Goal: Task Accomplishment & Management: Manage account settings

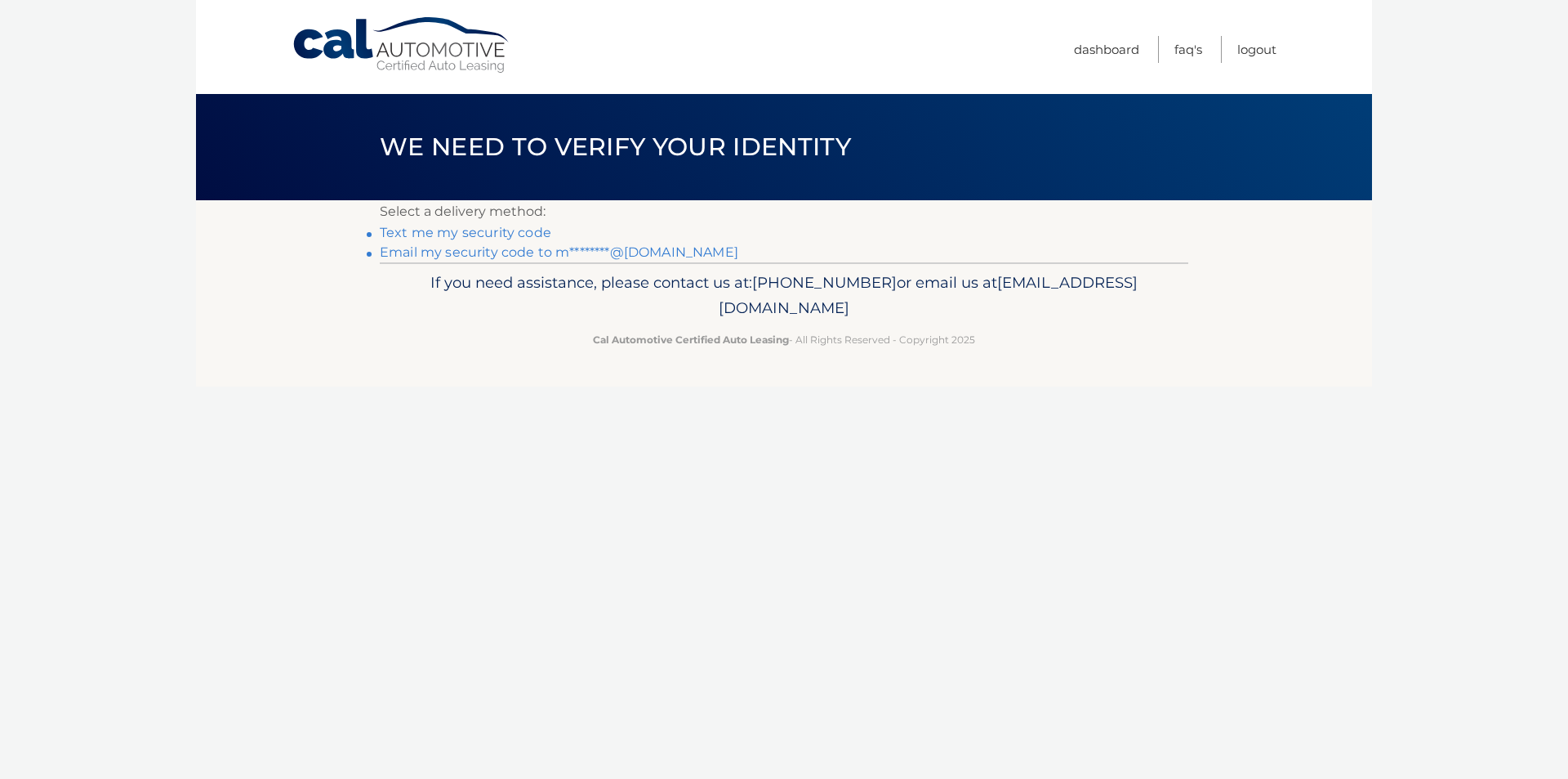
click at [461, 234] on link "Text me my security code" at bounding box center [466, 232] width 172 height 16
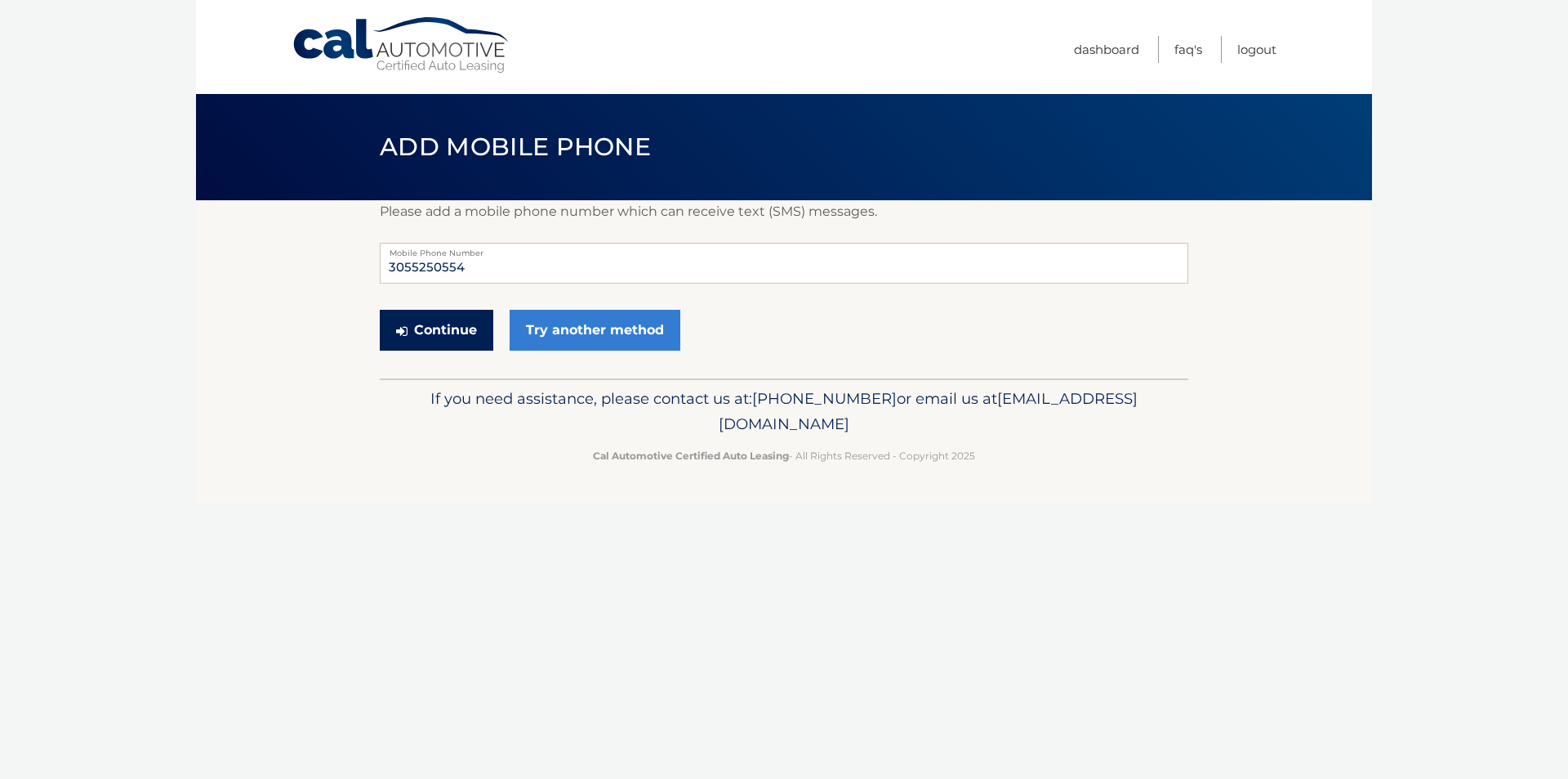
click at [449, 331] on button "Continue" at bounding box center [437, 330] width 113 height 41
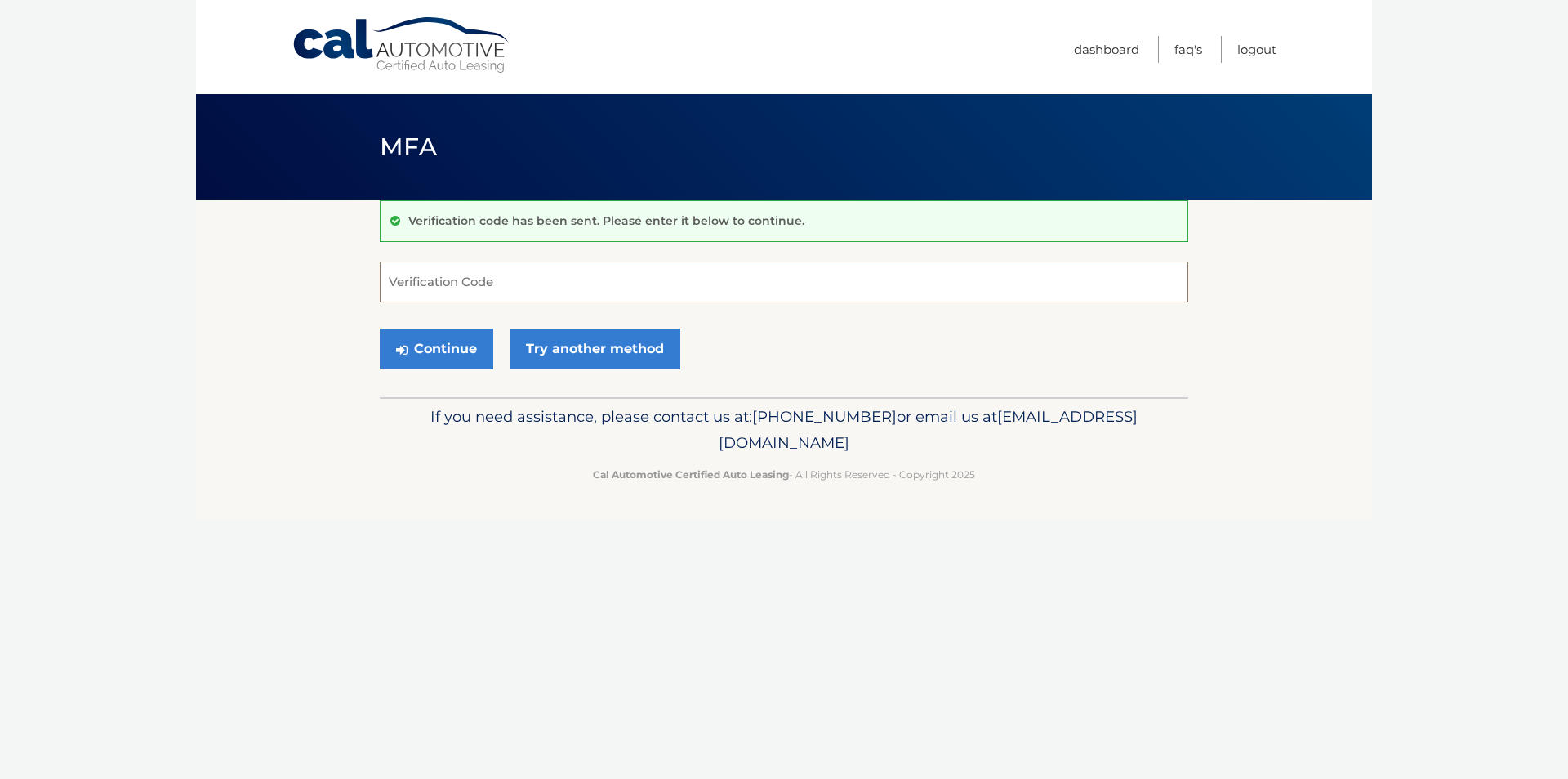
click at [454, 283] on input "Verification Code" at bounding box center [784, 282] width 809 height 41
type input "178188"
click at [440, 347] on button "Continue" at bounding box center [437, 348] width 113 height 41
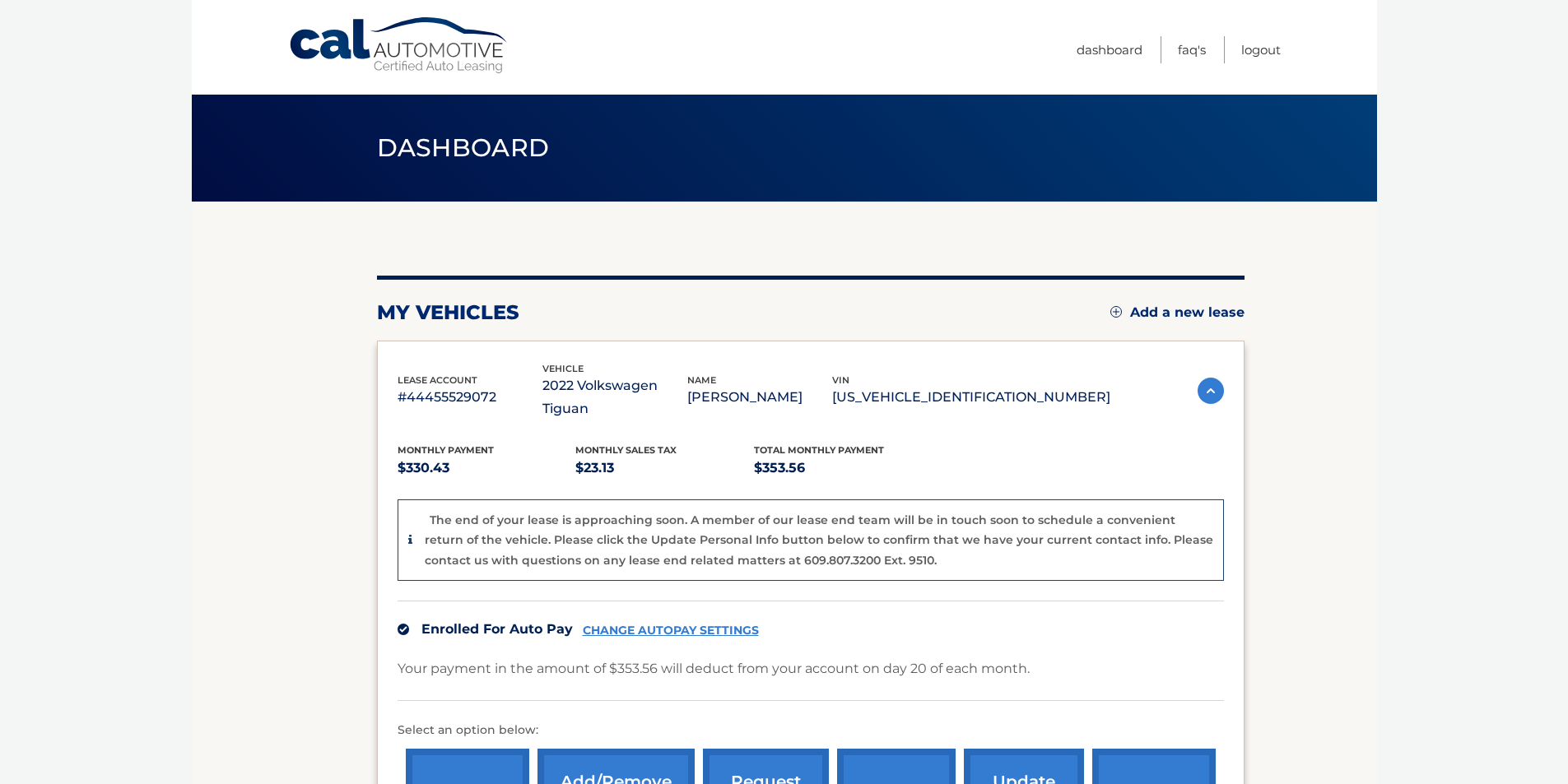
click at [1168, 313] on link "Add a new lease" at bounding box center [1178, 313] width 134 height 17
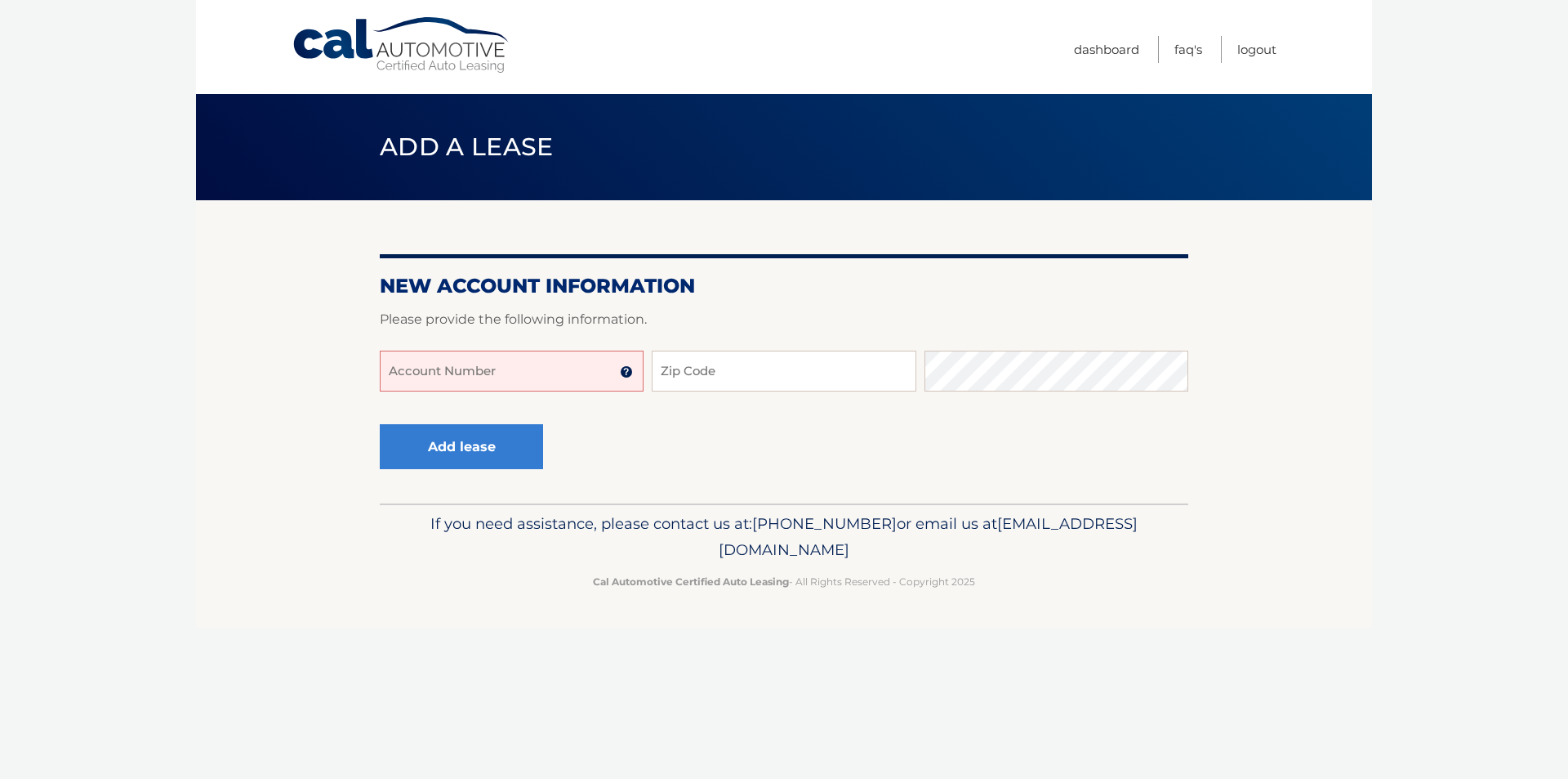
click at [436, 369] on input "Account Number" at bounding box center [512, 370] width 264 height 41
type input "44455974011"
click at [628, 368] on img at bounding box center [626, 372] width 13 height 13
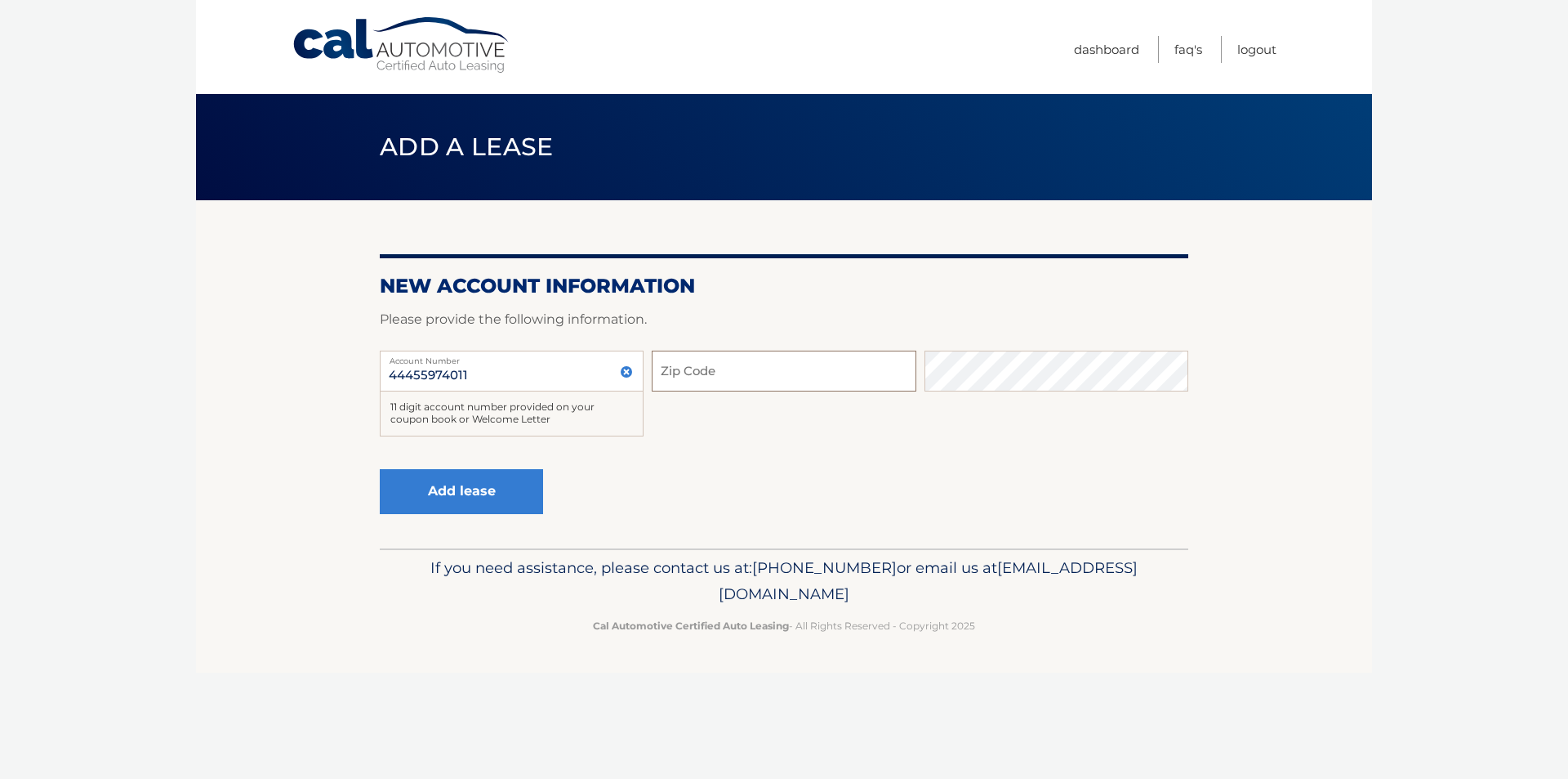
click at [730, 374] on input "Zip Code" at bounding box center [783, 370] width 264 height 41
type input "33173"
click at [471, 494] on button "Add lease" at bounding box center [461, 491] width 164 height 45
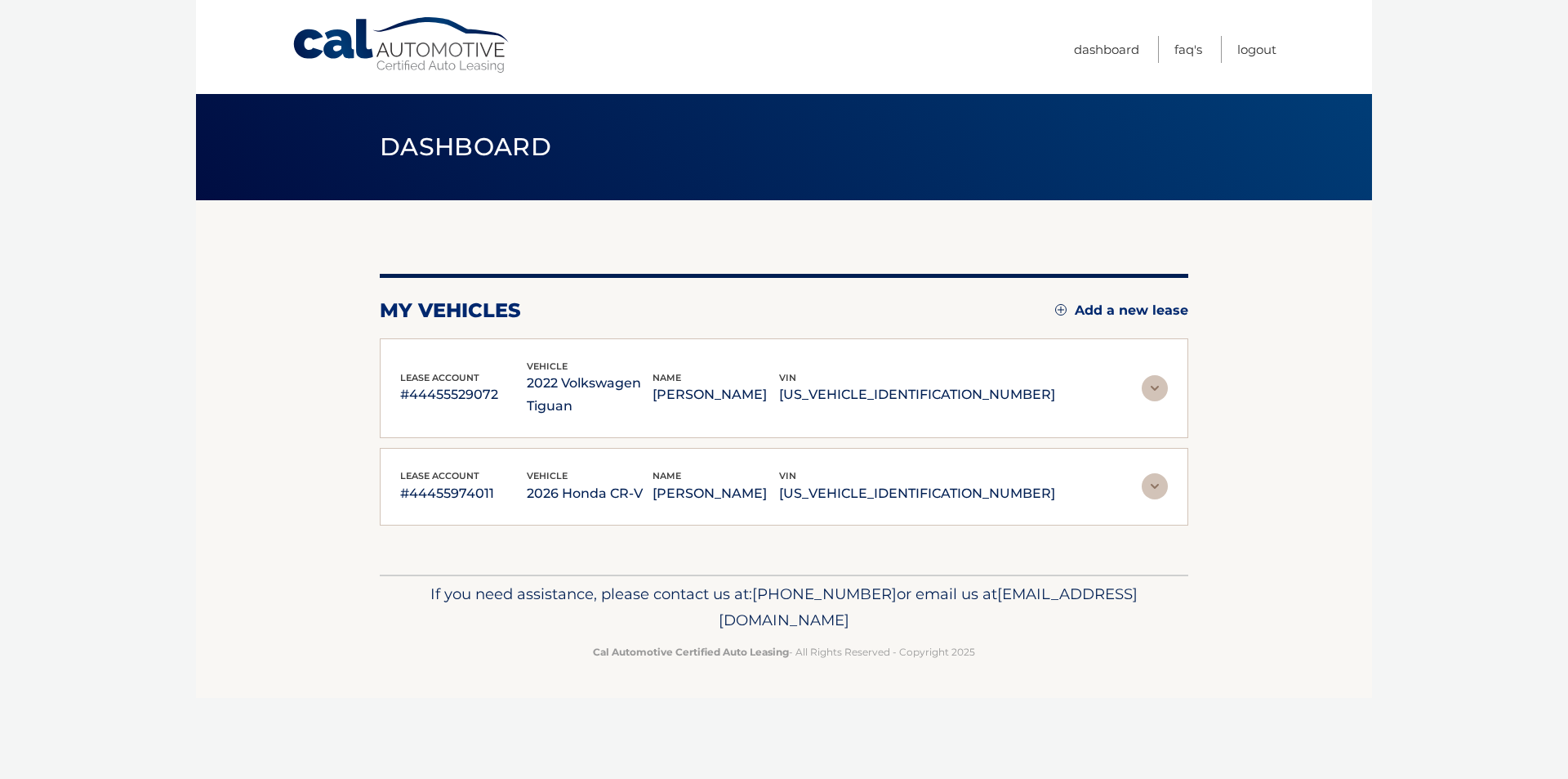
click at [1155, 484] on img at bounding box center [1155, 486] width 26 height 27
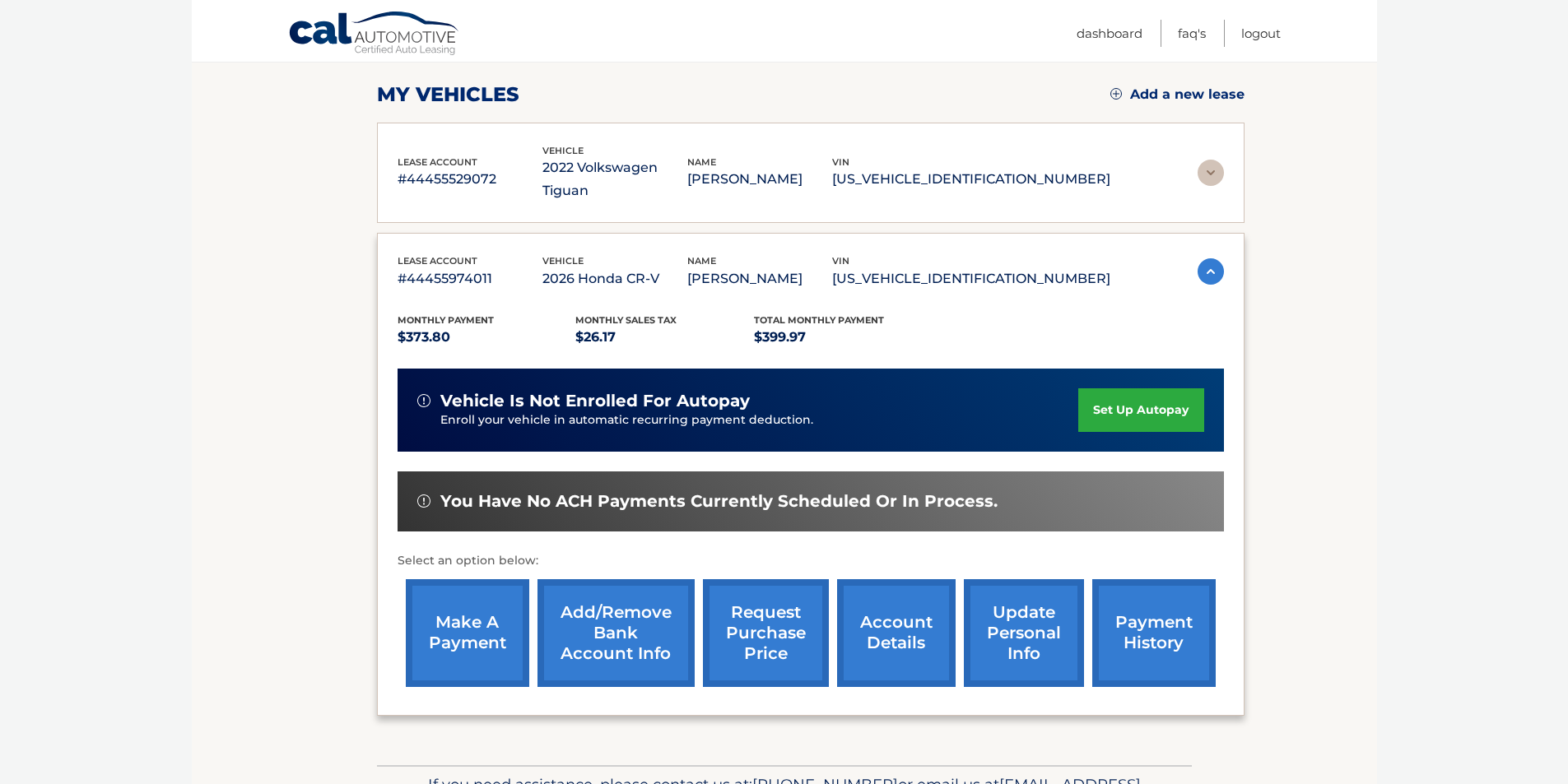
scroll to position [247, 0]
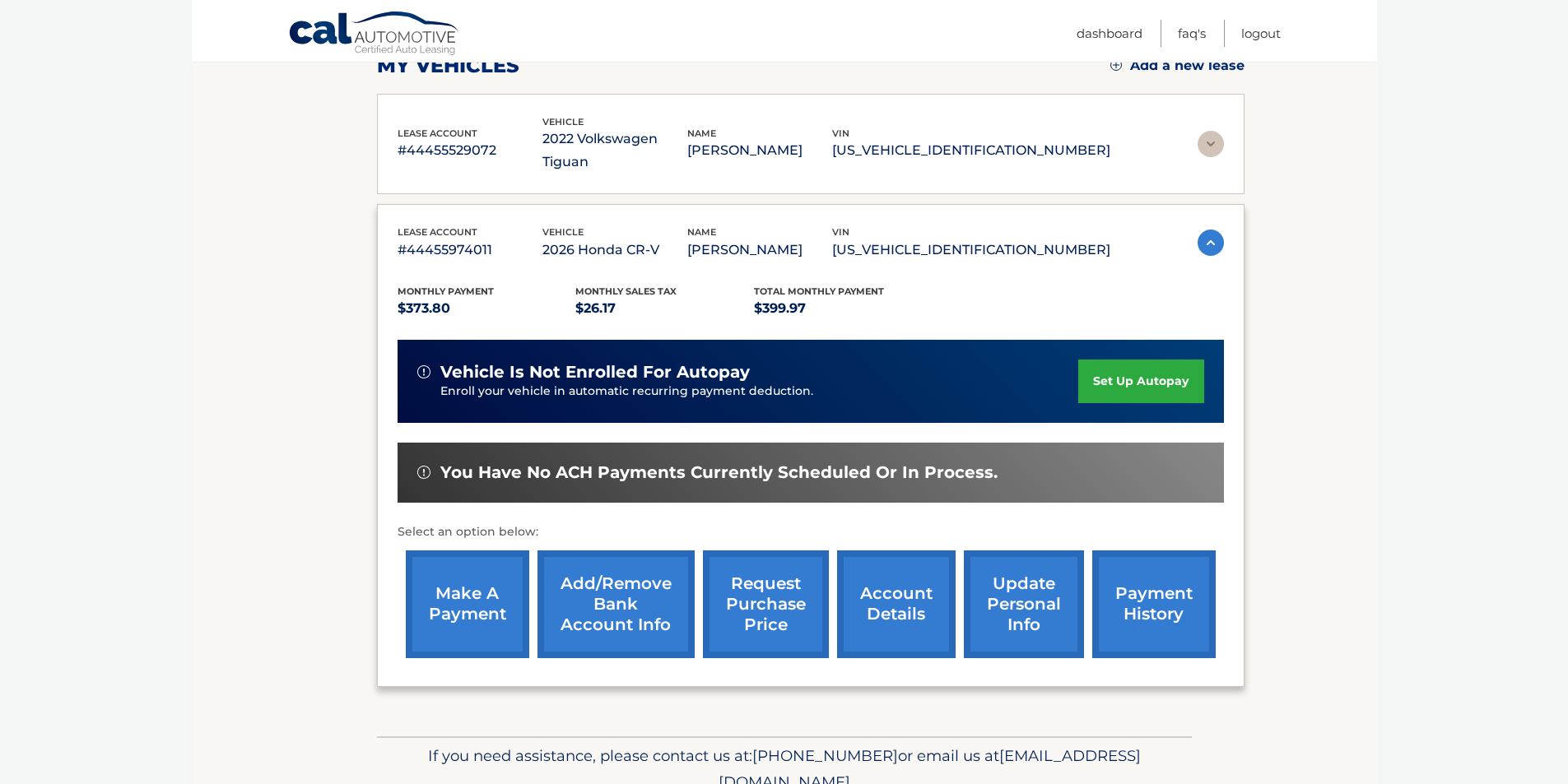
click at [1129, 360] on link "set up autopay" at bounding box center [1141, 381] width 125 height 43
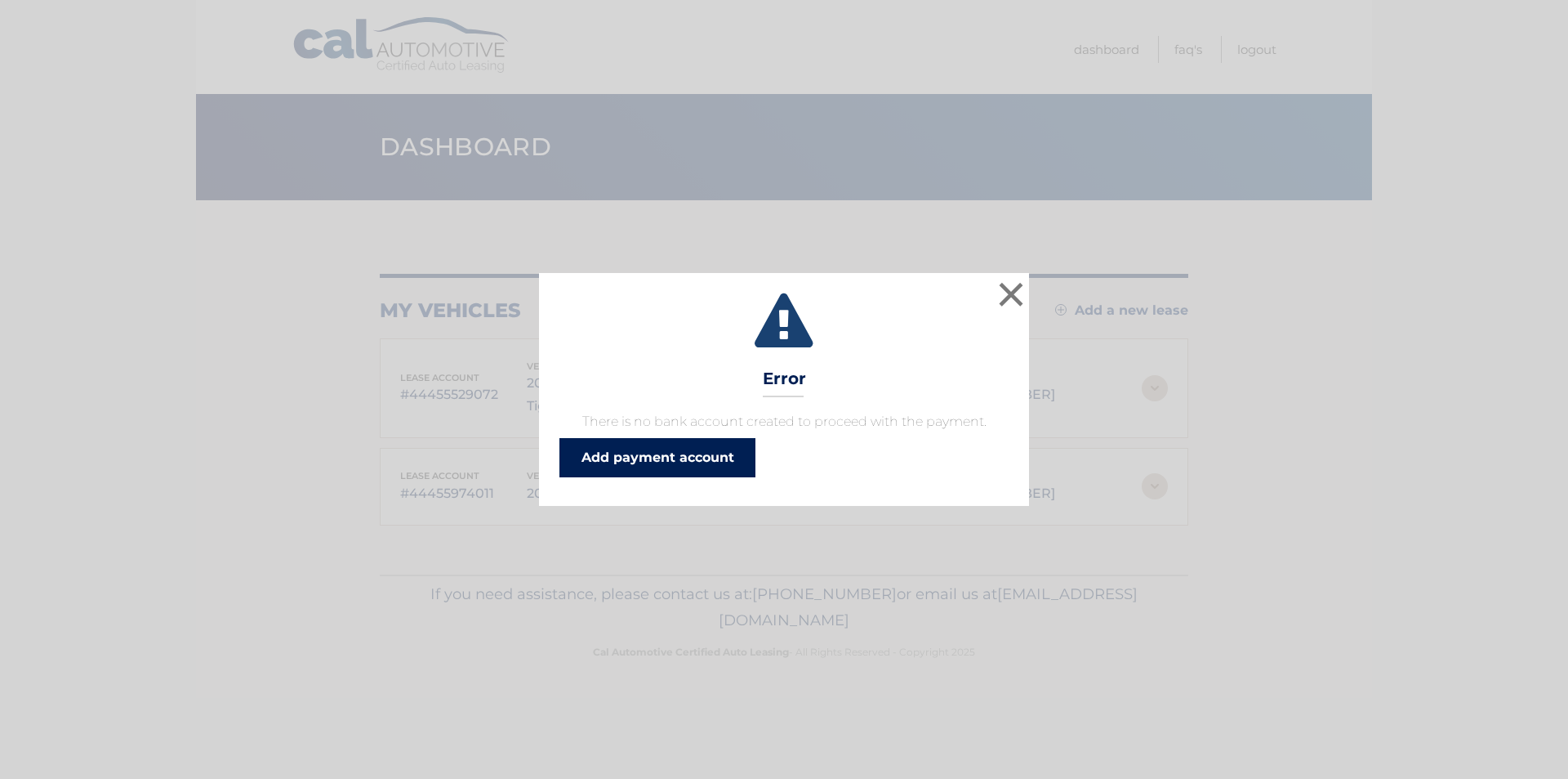
click at [664, 457] on link "Add payment account" at bounding box center [657, 457] width 196 height 39
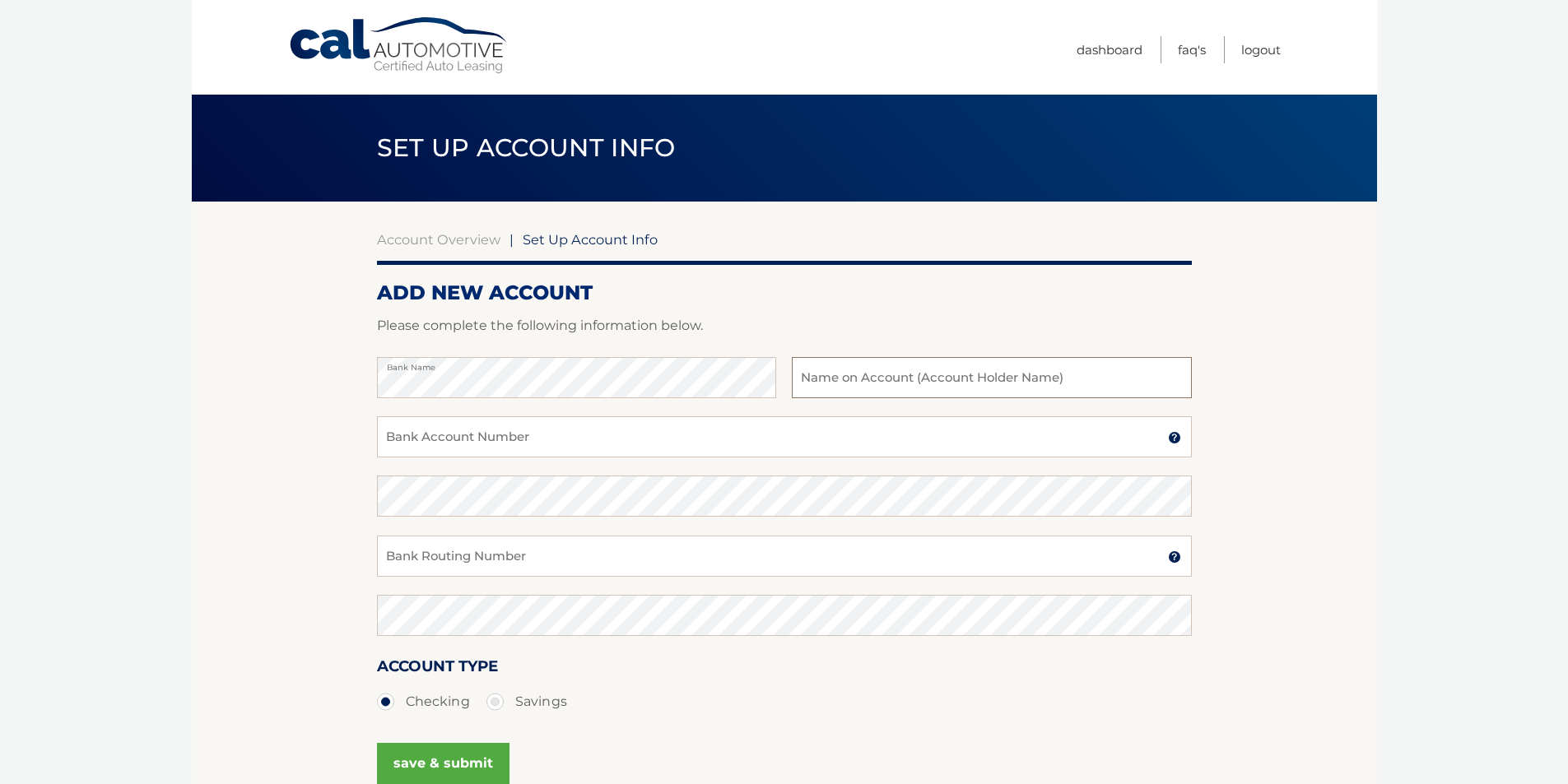
click at [905, 378] on input "text" at bounding box center [992, 377] width 400 height 41
type input "[PERSON_NAME]"
click at [528, 446] on input "Bank Account Number" at bounding box center [784, 436] width 815 height 41
type input "1100004537015"
click at [550, 557] on input "Bank Routing Number" at bounding box center [784, 556] width 815 height 41
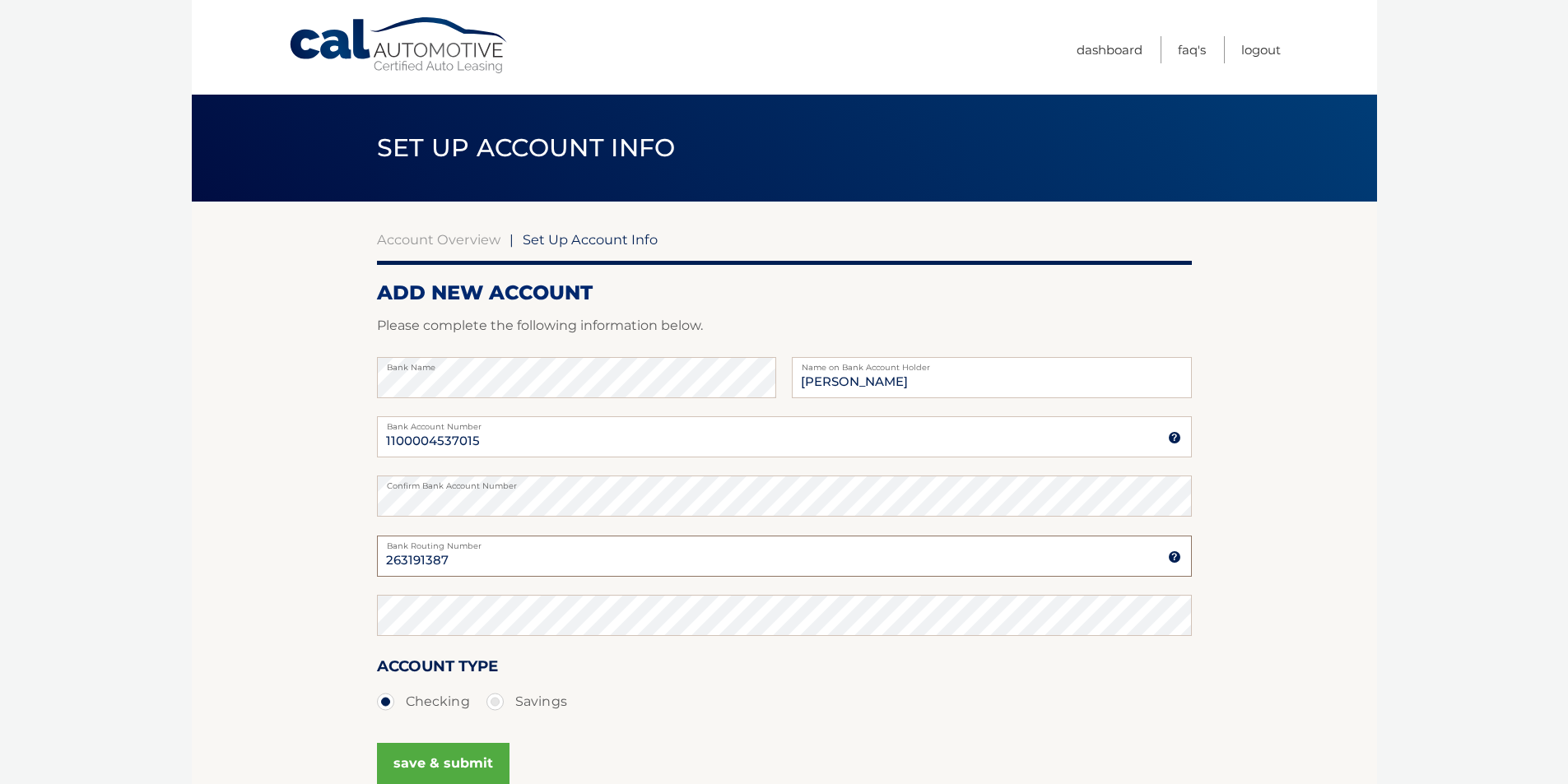
type input "263191387"
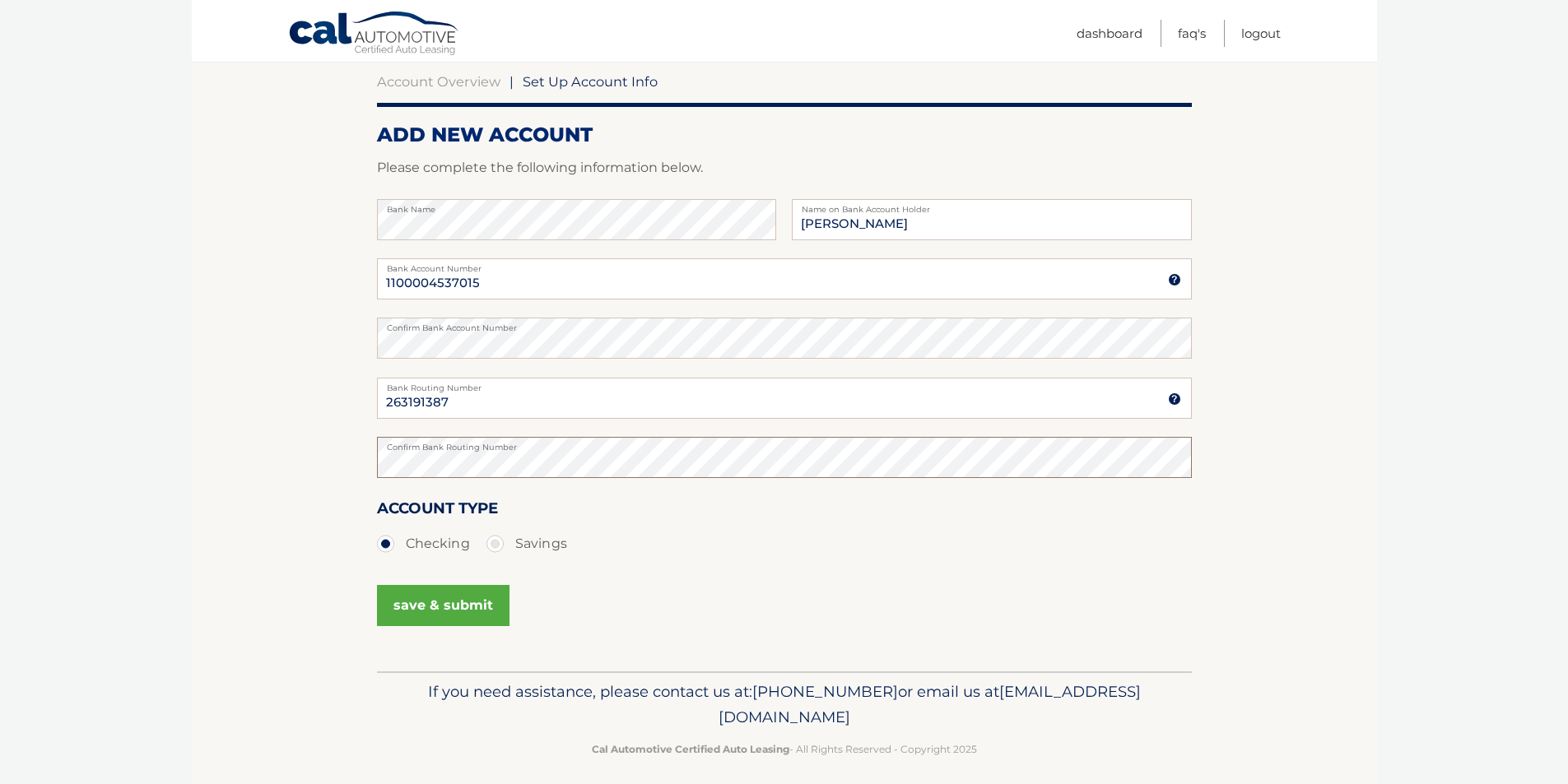
scroll to position [170, 0]
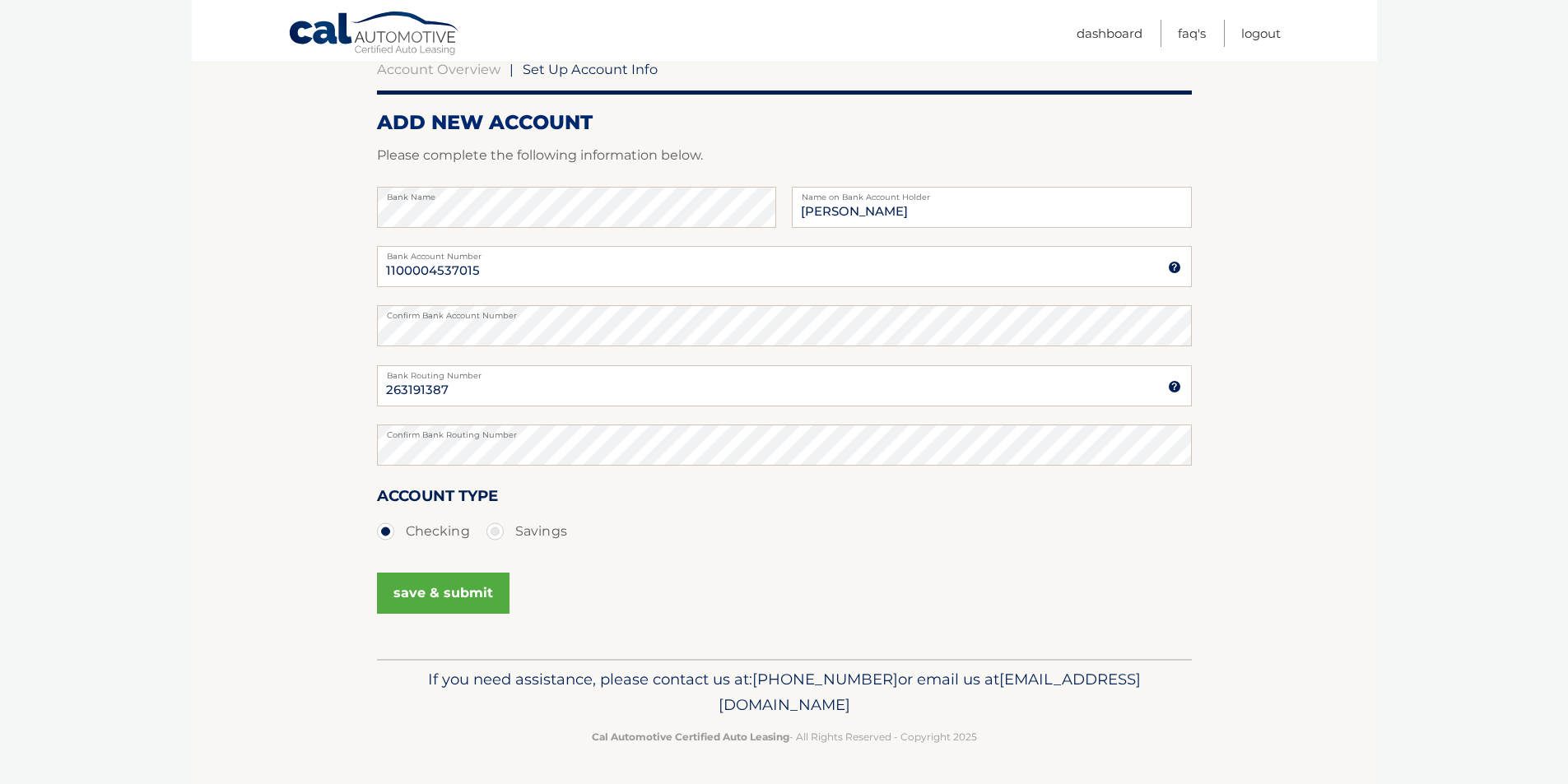
click at [439, 591] on button "save & submit" at bounding box center [443, 593] width 133 height 41
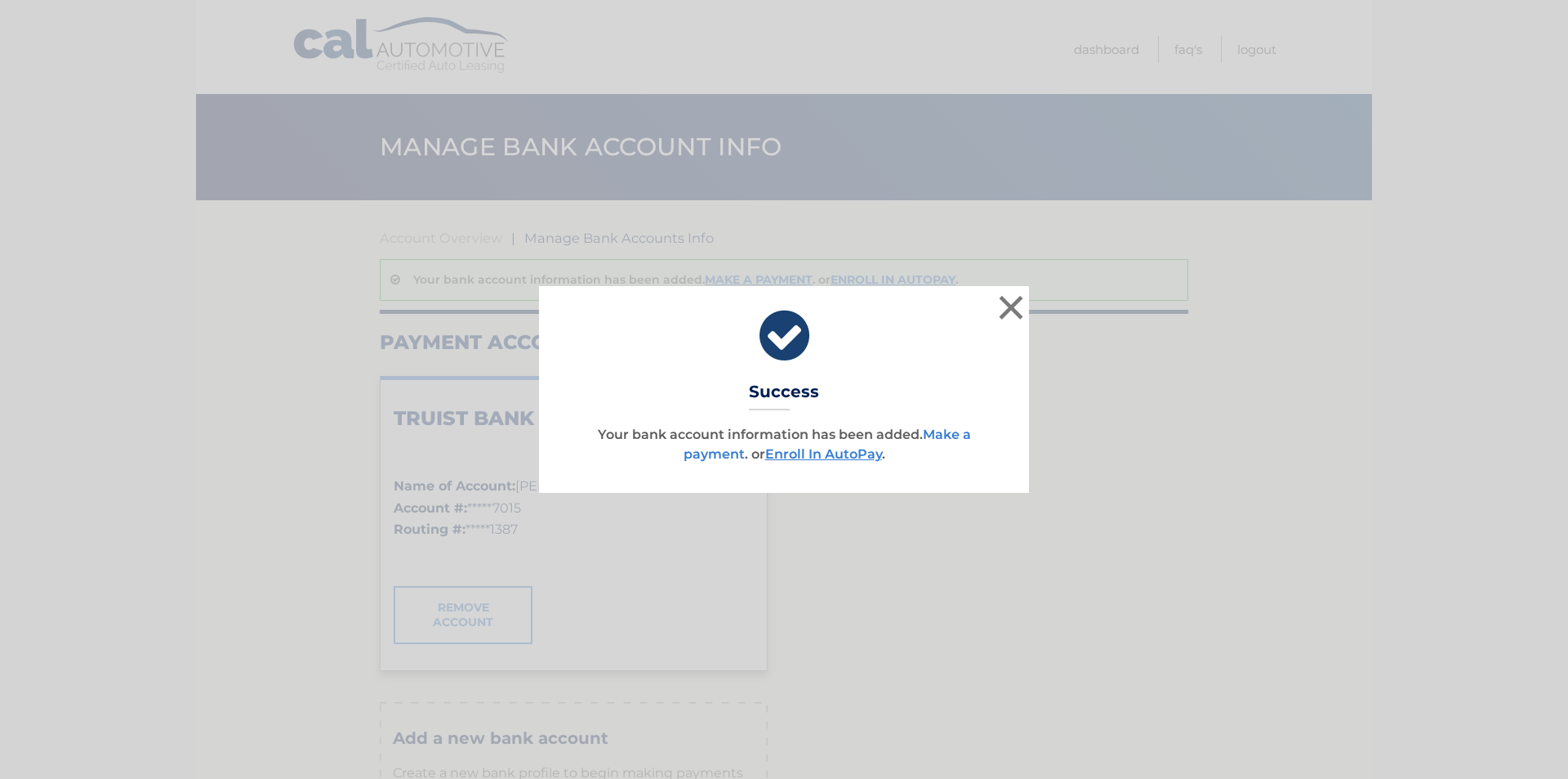
click at [947, 437] on link "Make a payment" at bounding box center [827, 444] width 288 height 35
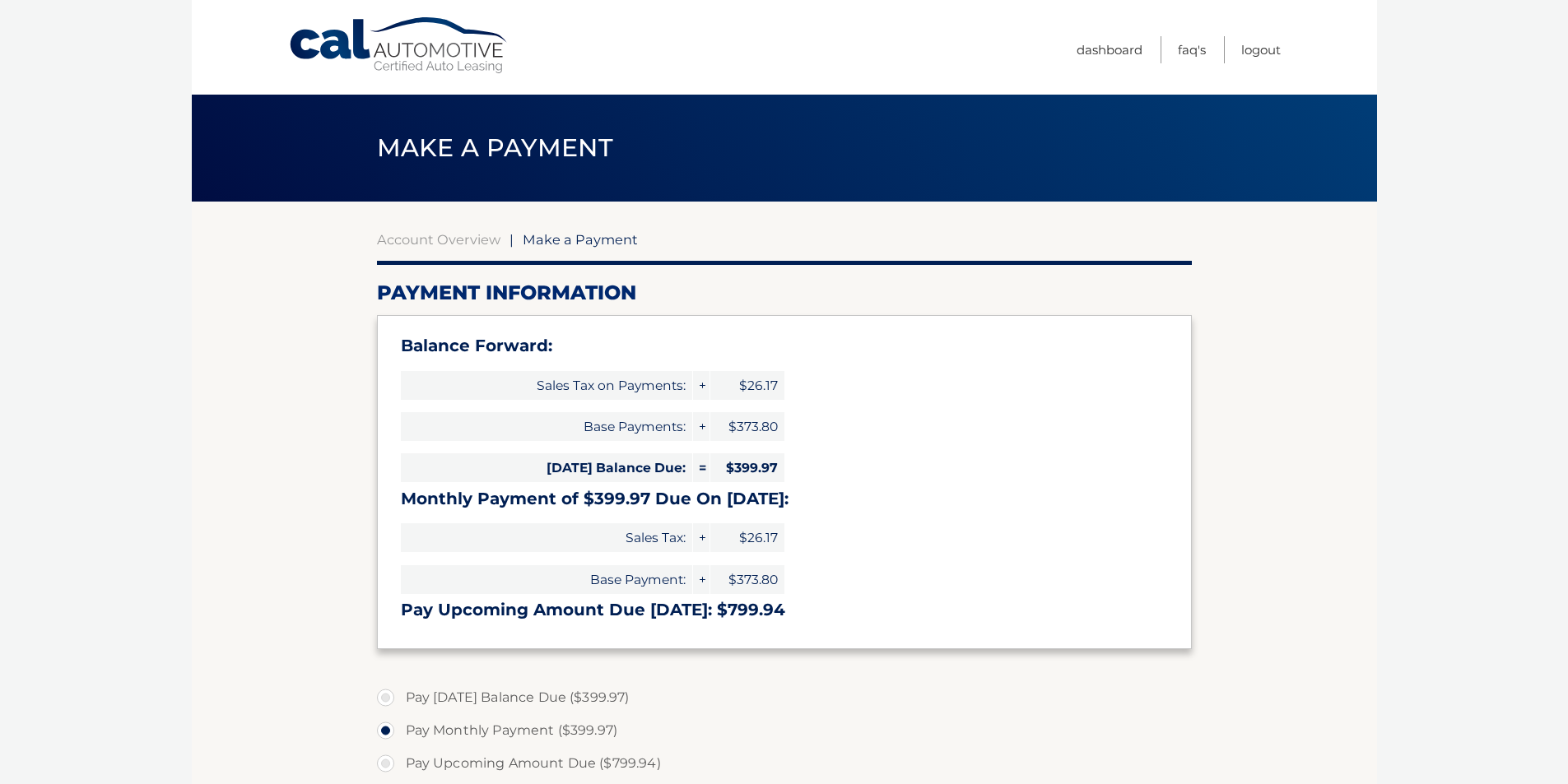
select select "NGI4MGMzYWMtNWMxOS00YjQyLTg3M2ItMjIxY2EyMzNkZjAz"
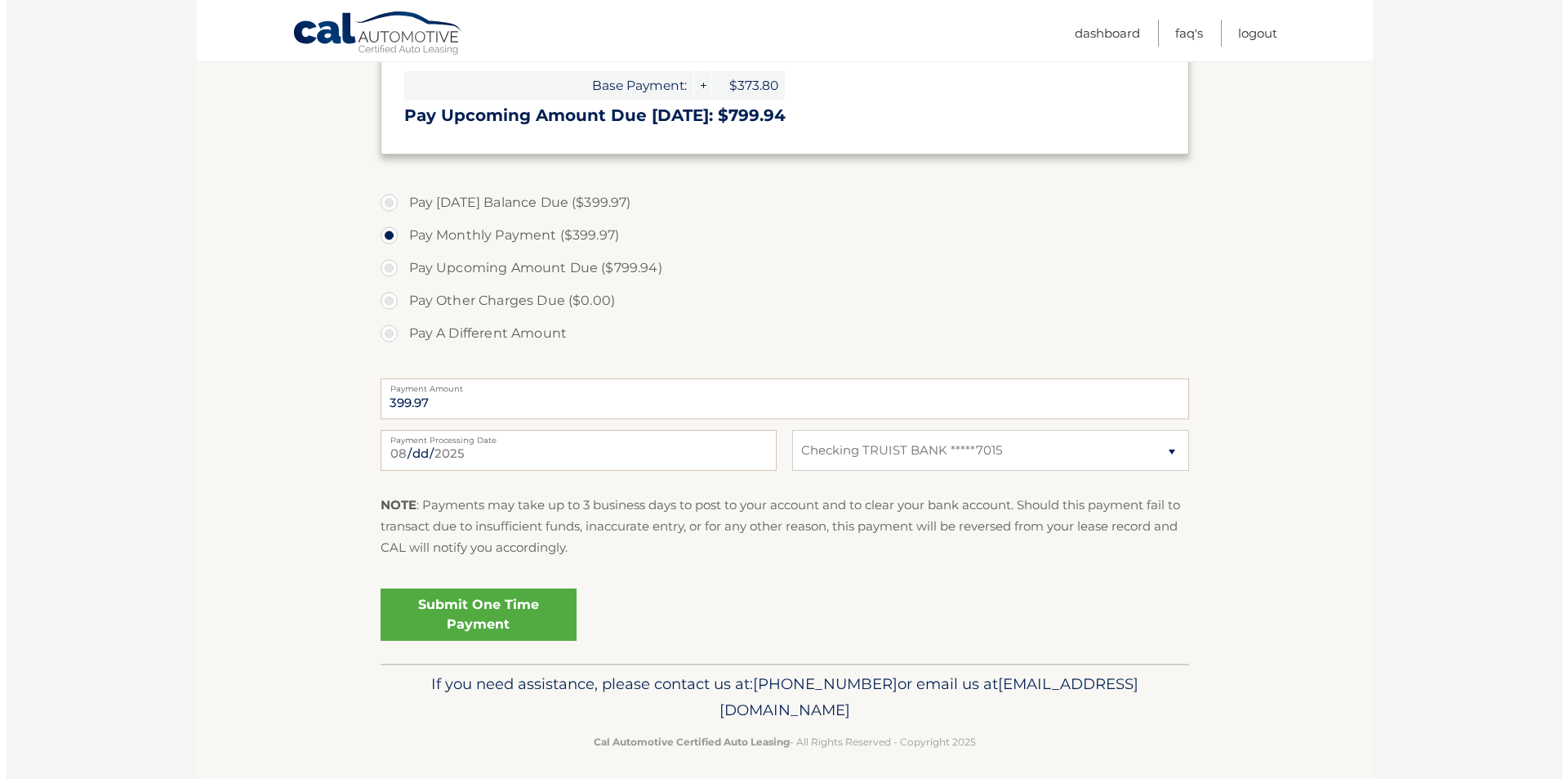
scroll to position [499, 0]
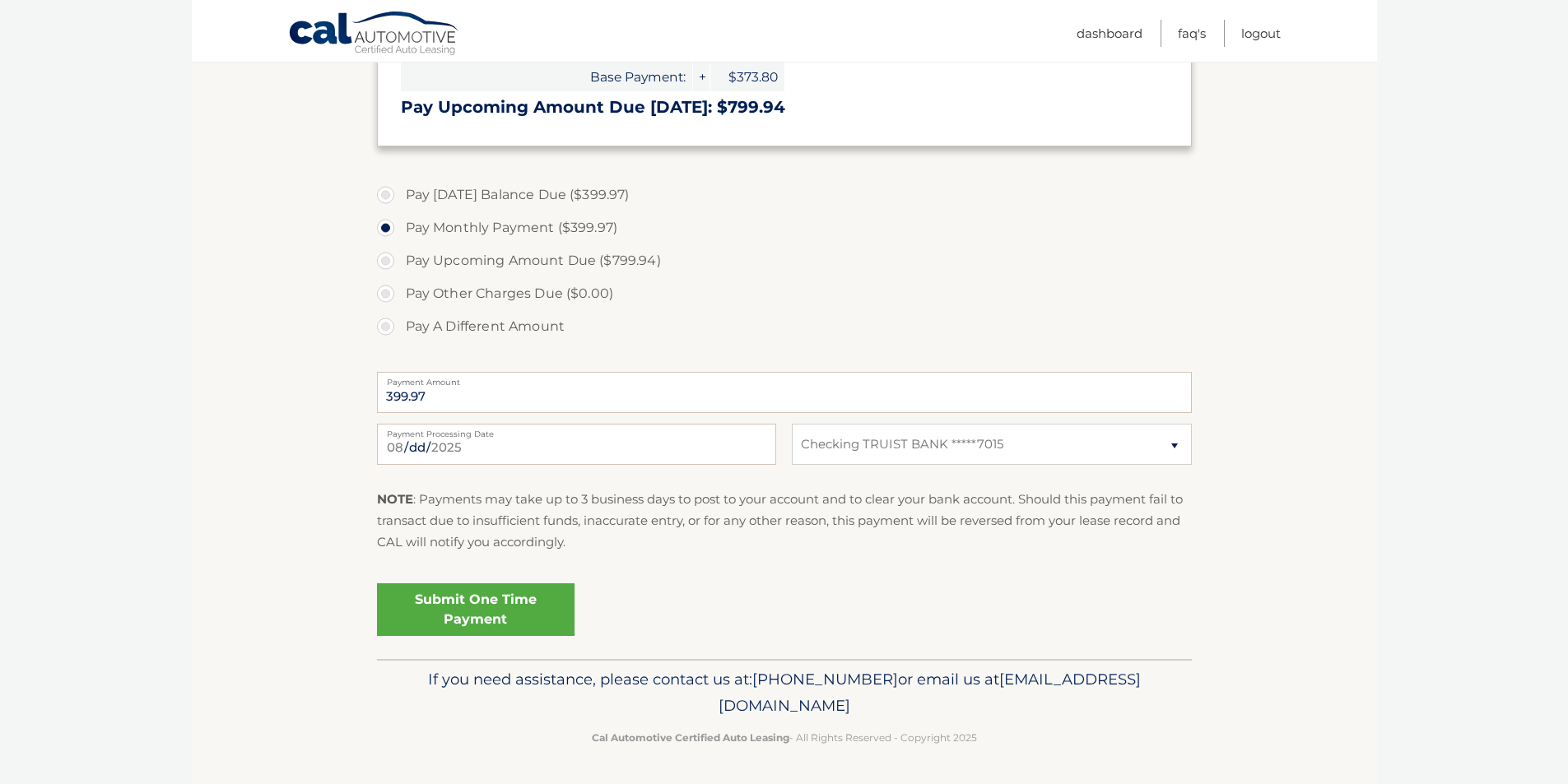
click at [481, 608] on link "Submit One Time Payment" at bounding box center [475, 609] width 198 height 52
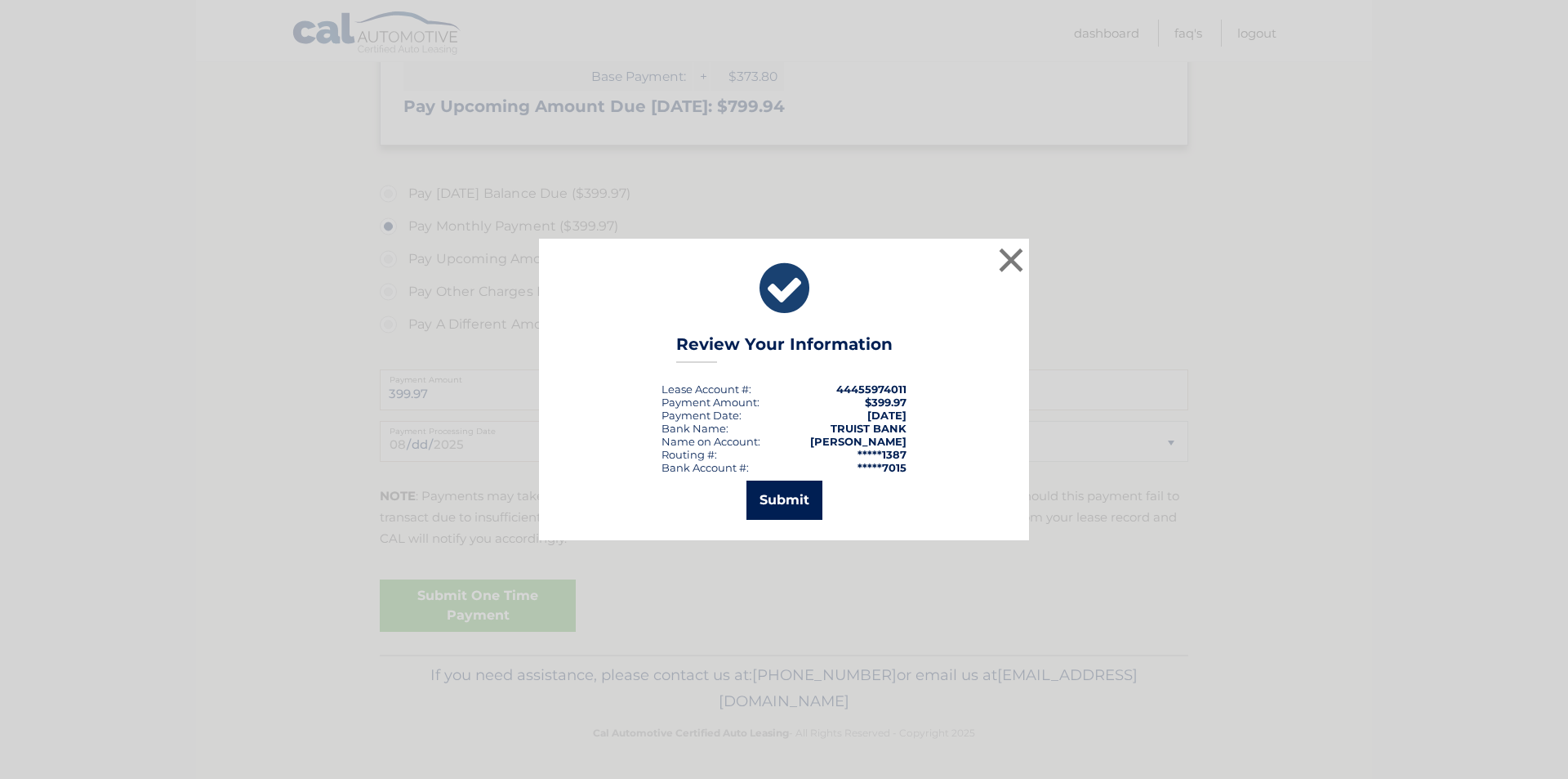
click at [778, 496] on button "Submit" at bounding box center [784, 500] width 76 height 39
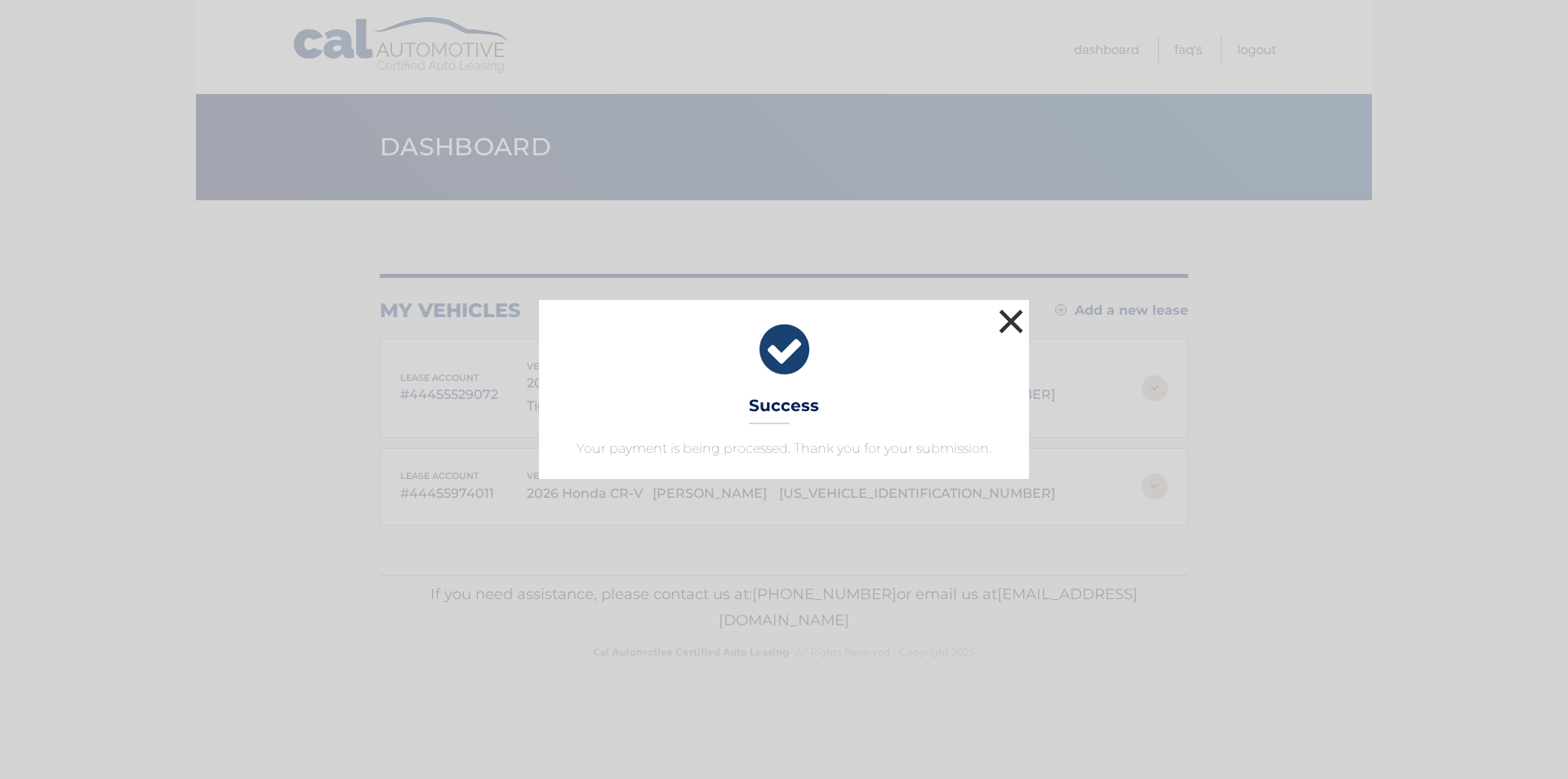
click at [1011, 325] on button "×" at bounding box center [1012, 321] width 33 height 33
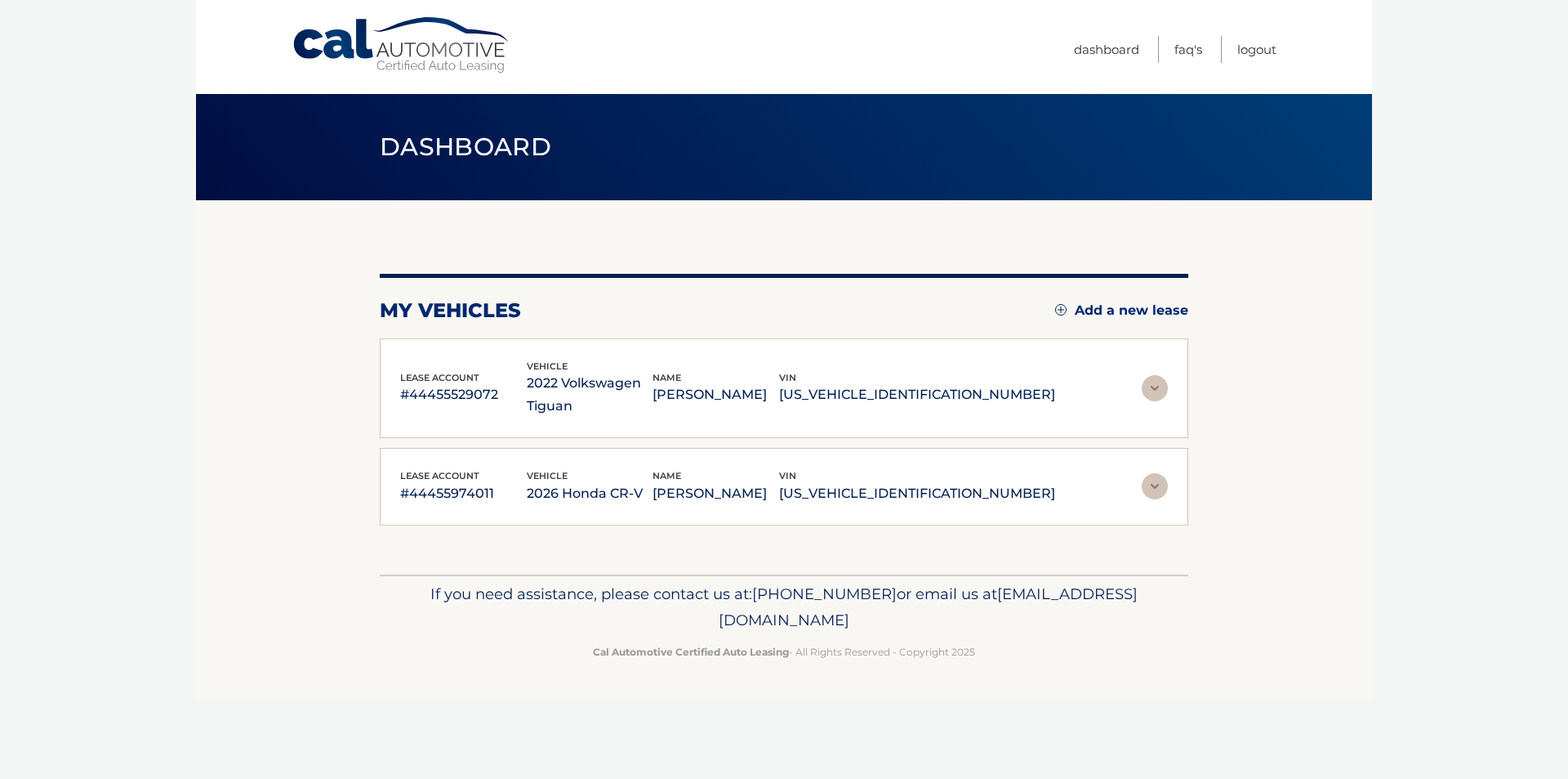
click at [1159, 488] on img at bounding box center [1155, 486] width 26 height 27
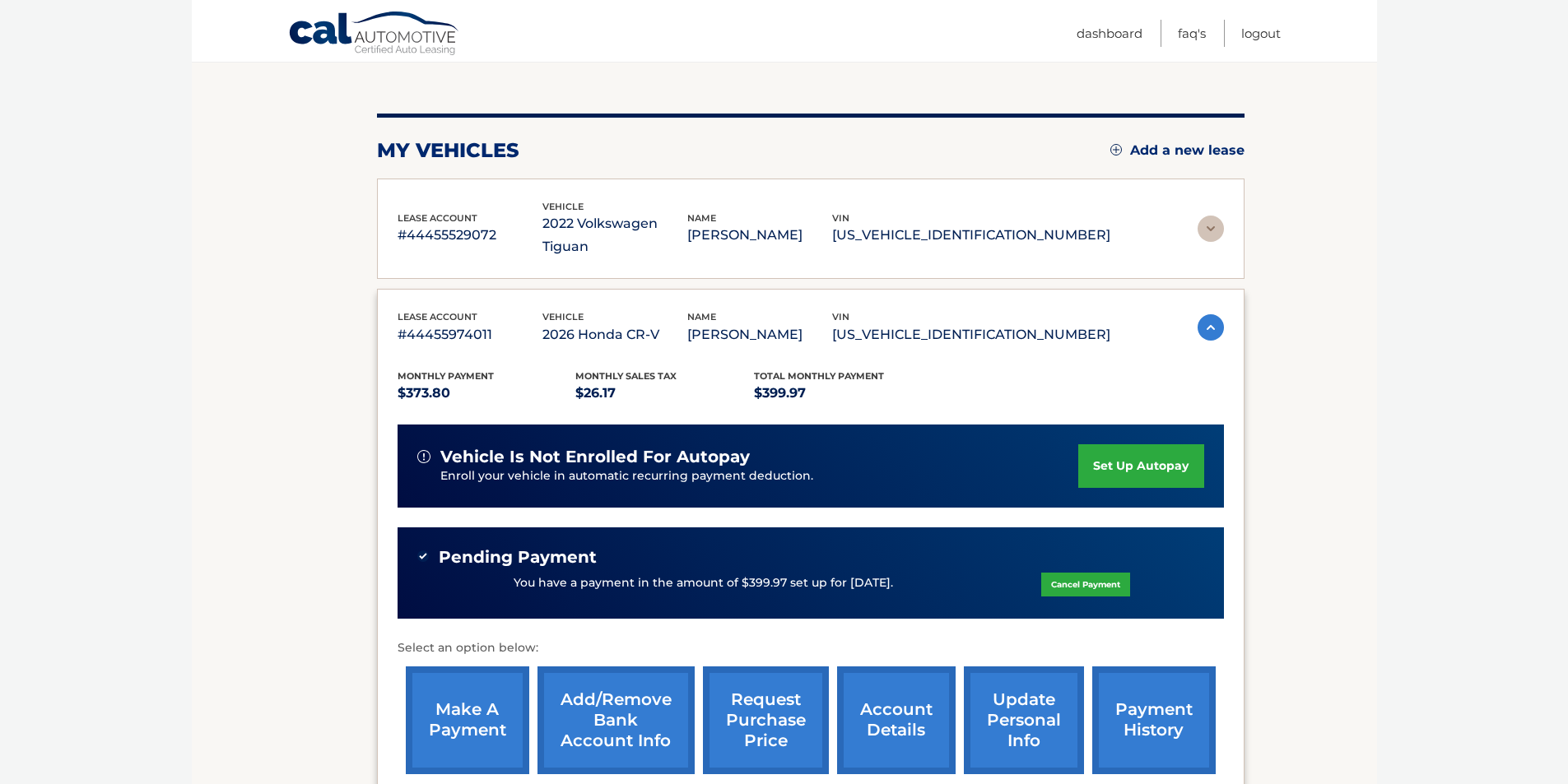
scroll to position [247, 0]
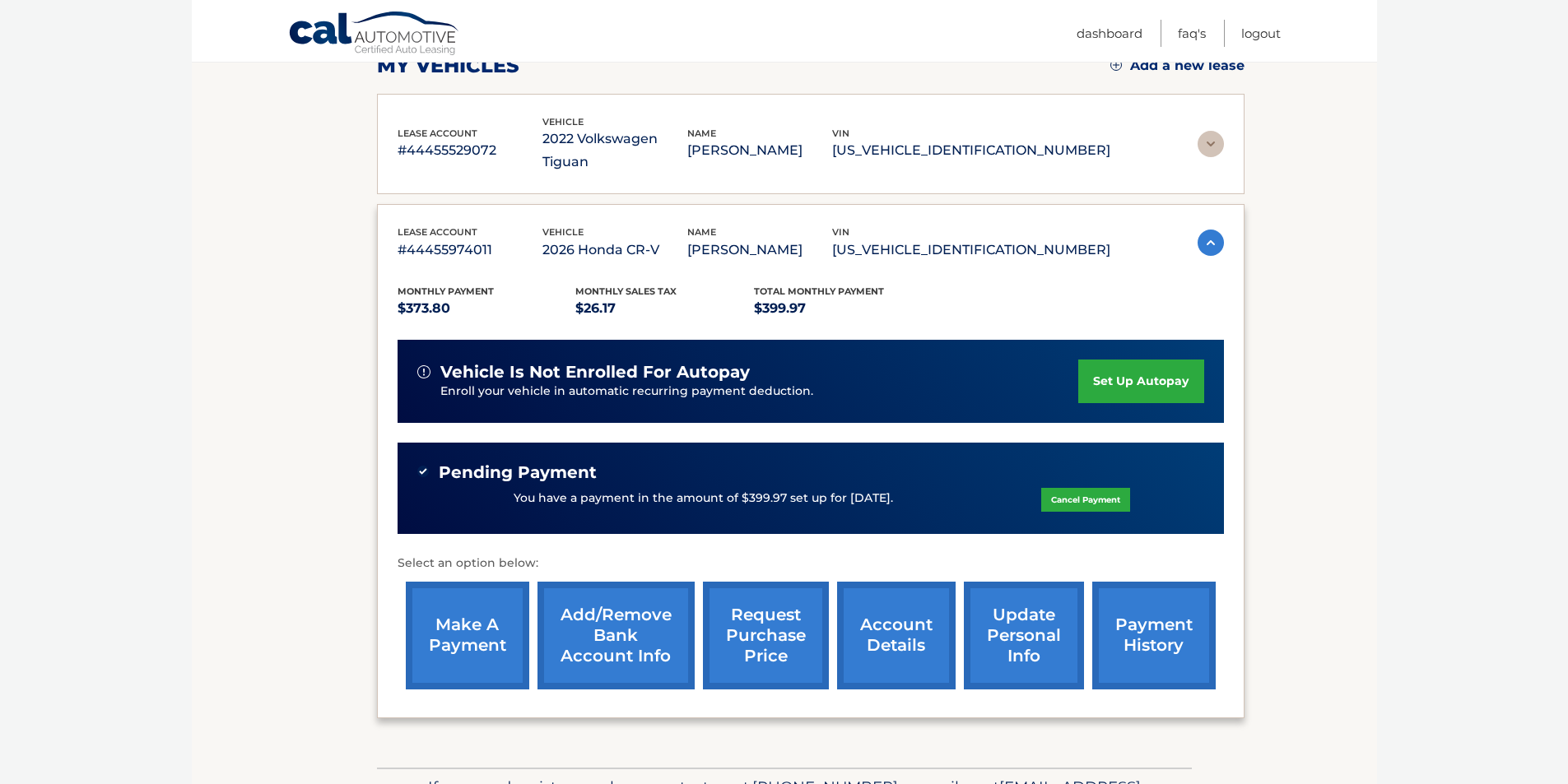
click at [1121, 360] on link "set up autopay" at bounding box center [1141, 381] width 125 height 43
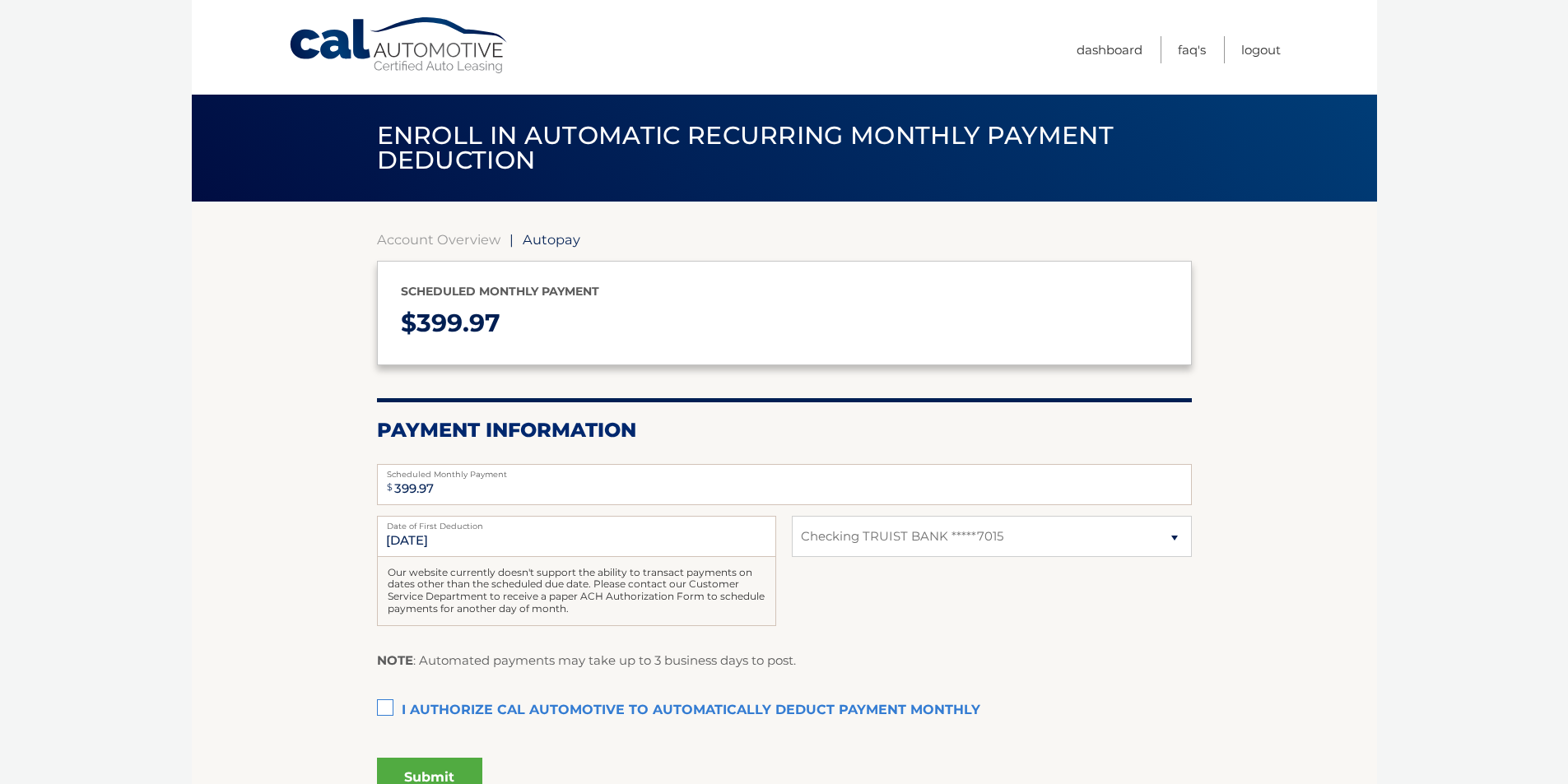
select select "NGI4MGMzYWMtNWMxOS00YjQyLTg3M2ItMjIxY2EyMzNkZjAz"
click at [401, 539] on input "[DATE]" at bounding box center [576, 536] width 400 height 41
click at [420, 536] on input "[DATE]" at bounding box center [576, 536] width 400 height 41
